Goal: Find specific page/section: Find specific page/section

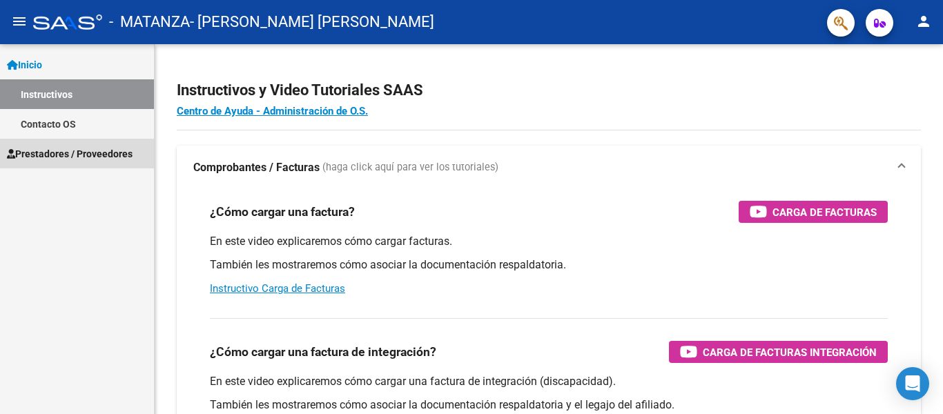
click at [98, 155] on span "Prestadores / Proveedores" at bounding box center [70, 153] width 126 height 15
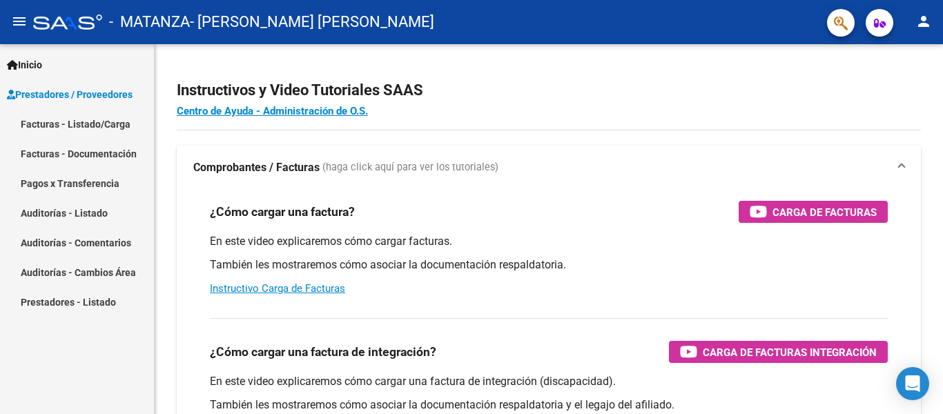
click at [65, 128] on link "Facturas - Listado/Carga" at bounding box center [77, 124] width 154 height 30
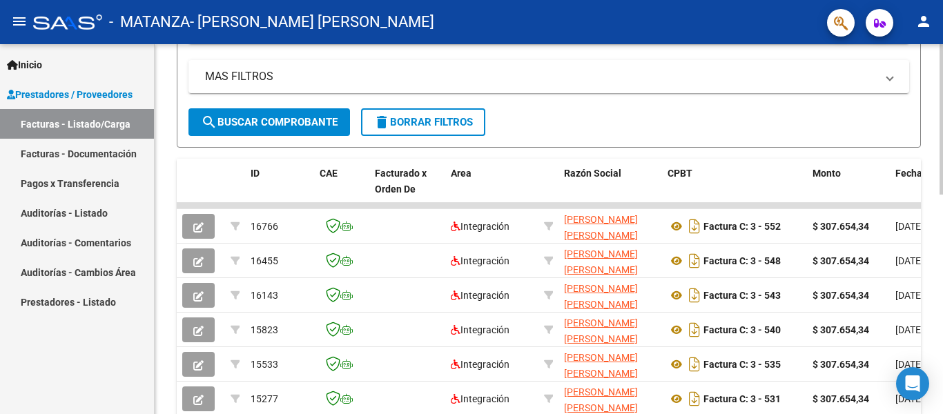
scroll to position [309, 0]
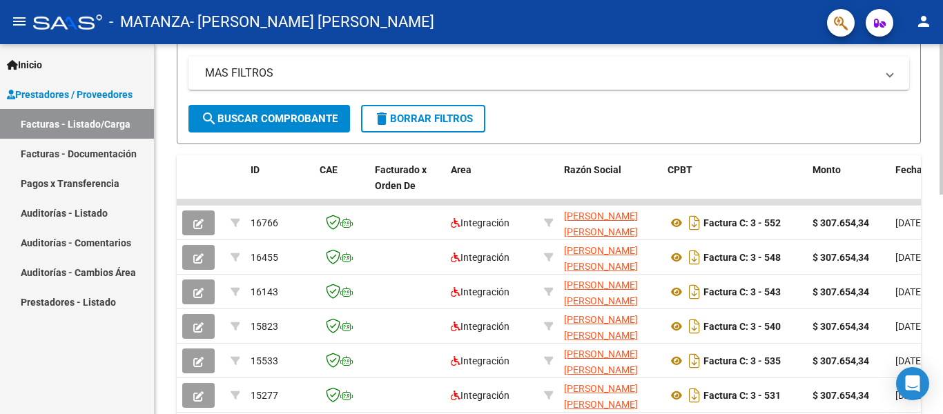
click at [943, 195] on div at bounding box center [941, 119] width 3 height 151
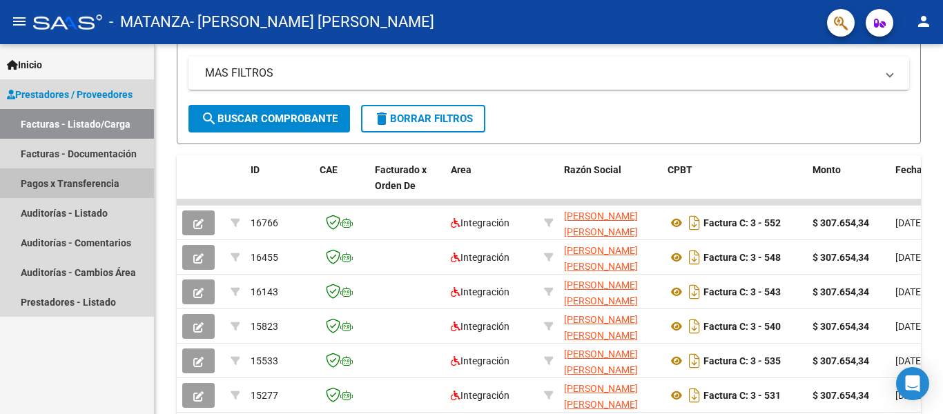
click at [76, 182] on link "Pagos x Transferencia" at bounding box center [77, 183] width 154 height 30
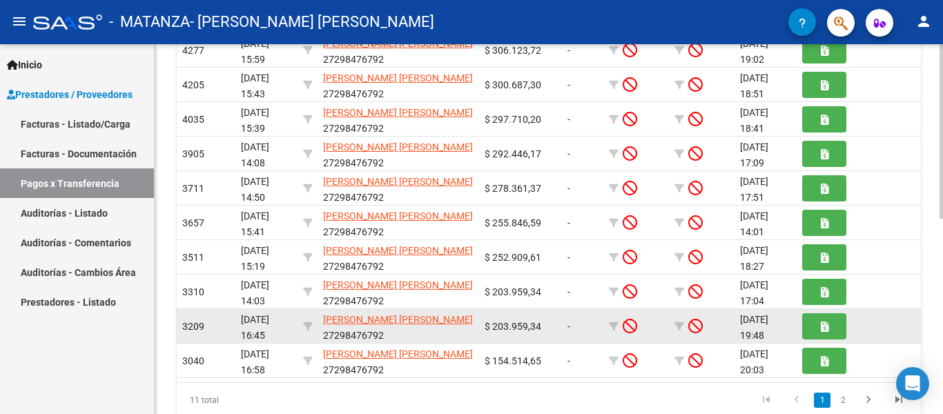
scroll to position [413, 0]
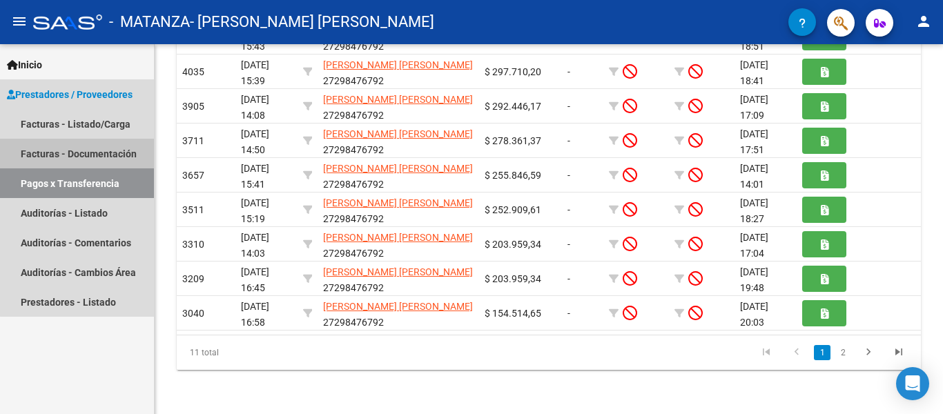
click at [99, 153] on link "Facturas - Documentación" at bounding box center [77, 154] width 154 height 30
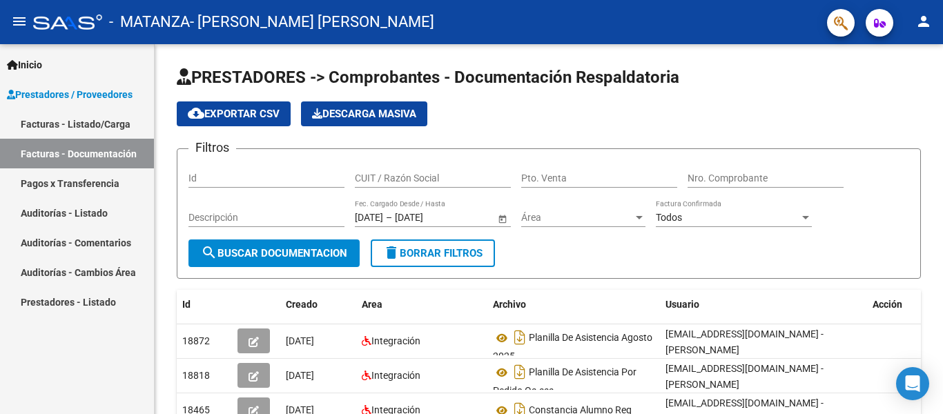
click at [73, 126] on link "Facturas - Listado/Carga" at bounding box center [77, 124] width 154 height 30
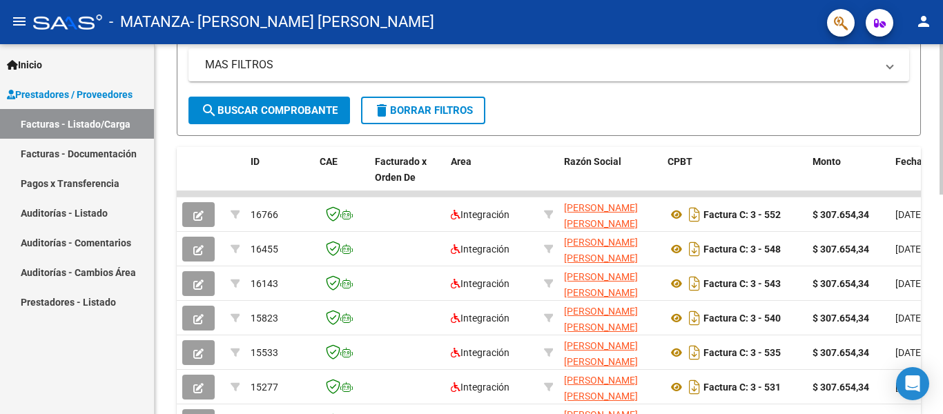
scroll to position [319, 0]
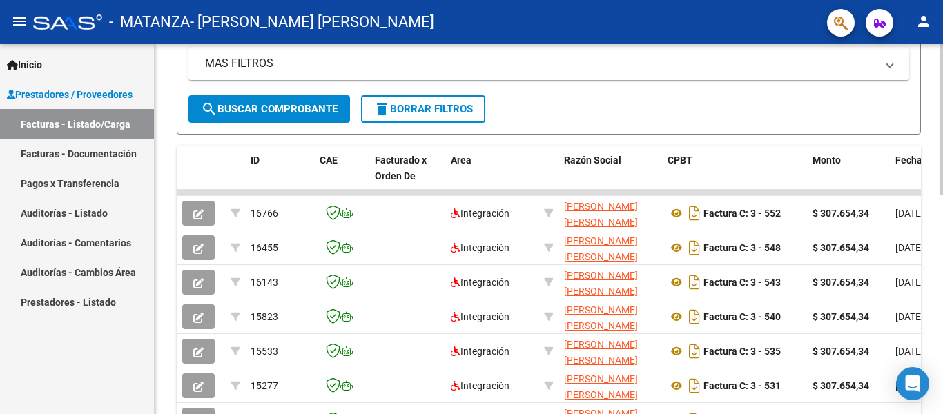
click at [943, 195] on div at bounding box center [941, 119] width 3 height 151
